Goal: Find specific page/section: Find specific page/section

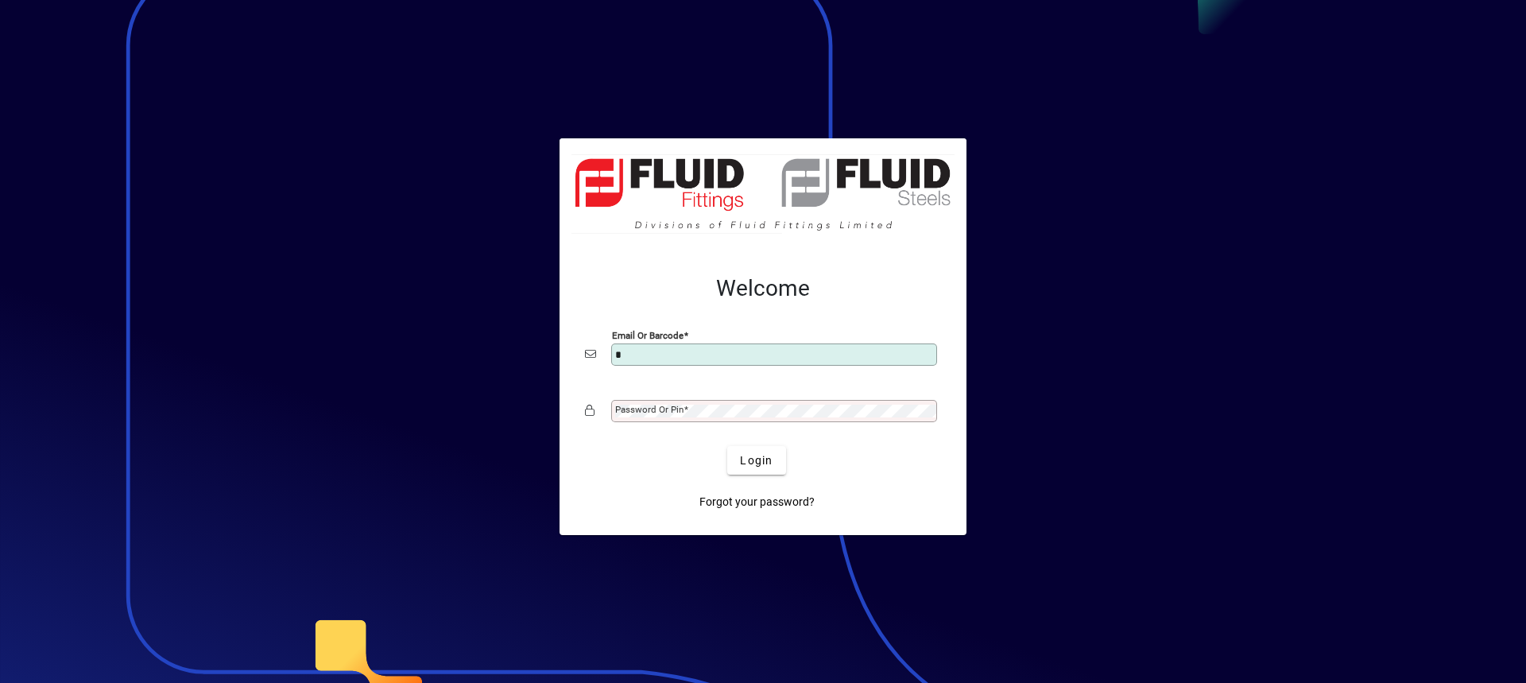
type input "**********"
click at [655, 414] on mat-label "Password or Pin" at bounding box center [649, 409] width 68 height 11
click at [727, 446] on button "Login" at bounding box center [756, 460] width 58 height 29
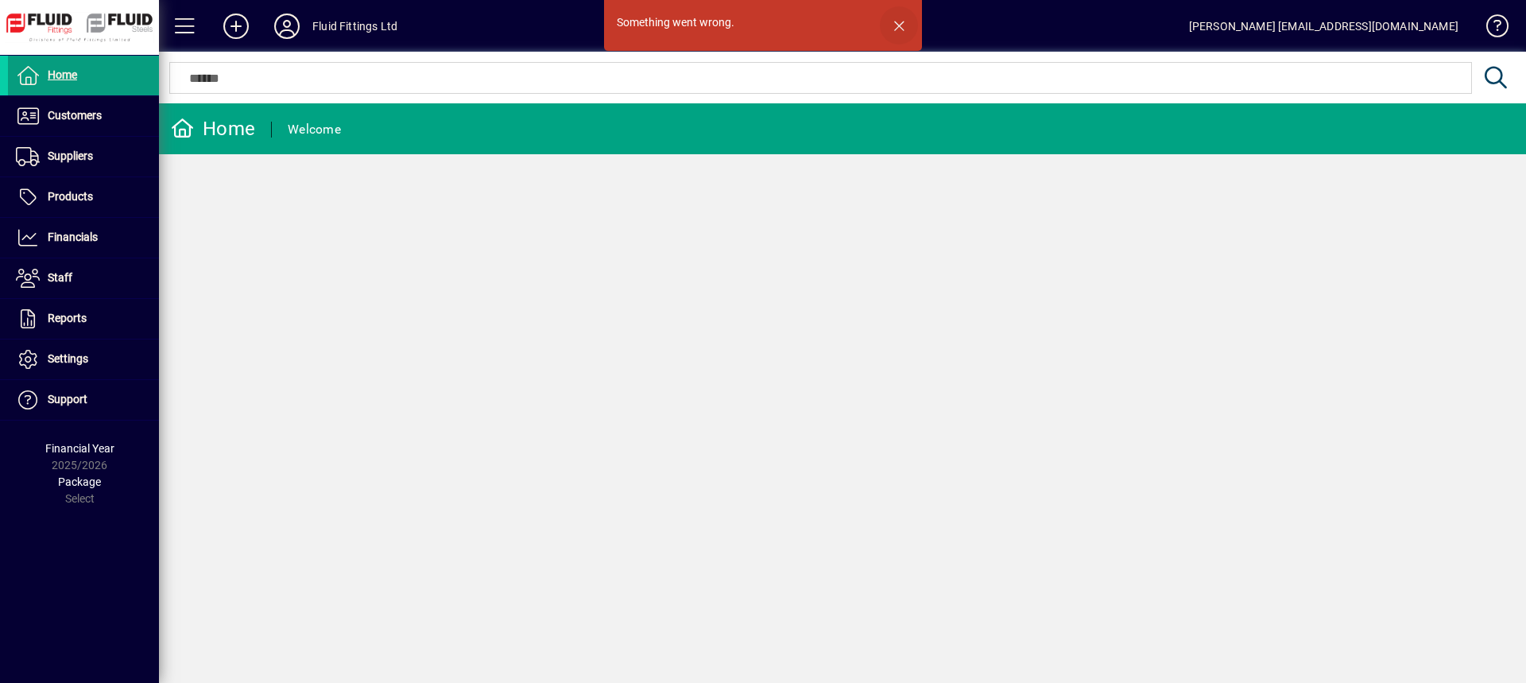
click at [903, 28] on span "button" at bounding box center [899, 25] width 38 height 38
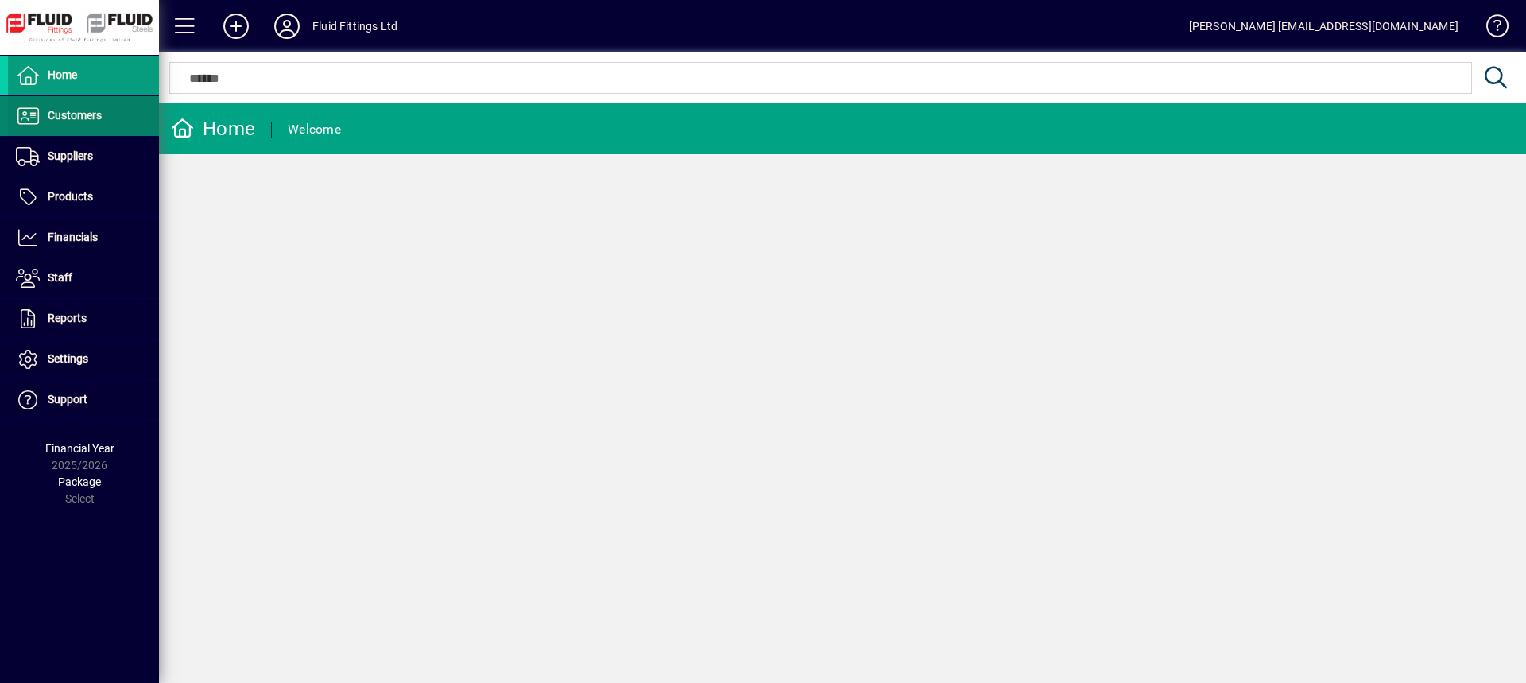
click at [72, 111] on span "Customers" at bounding box center [75, 115] width 54 height 13
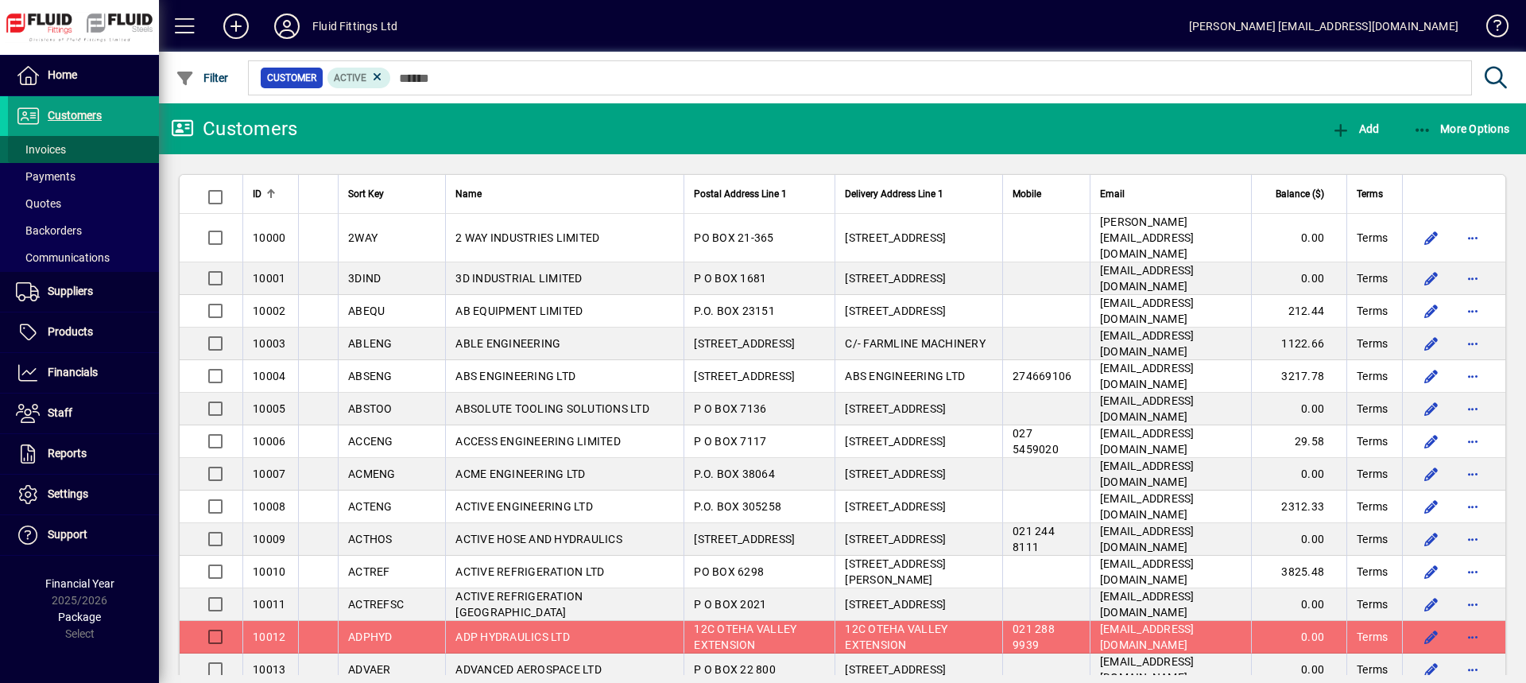
click at [54, 153] on span "Invoices" at bounding box center [41, 149] width 50 height 13
